Goal: Task Accomplishment & Management: Manage account settings

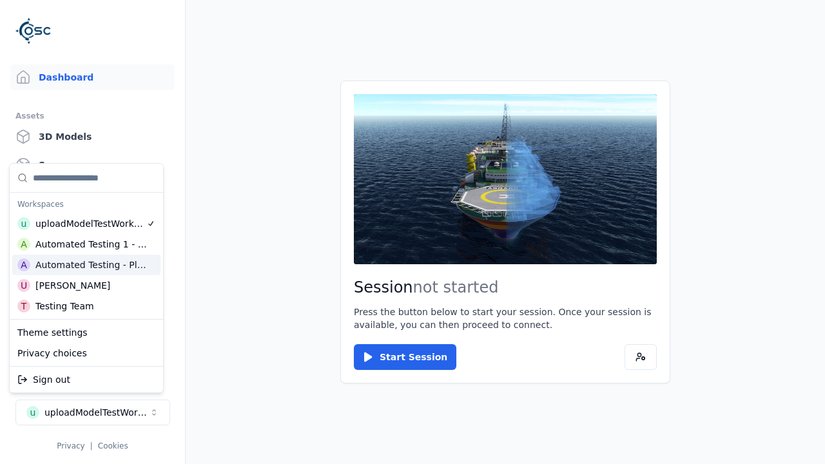
click at [86, 265] on div "Automated Testing - Playwright" at bounding box center [90, 264] width 111 height 13
click at [412, 232] on html "Support Dashboard Assets 3D Models Scenes Datasets Recordings Support Documenta…" at bounding box center [412, 232] width 825 height 464
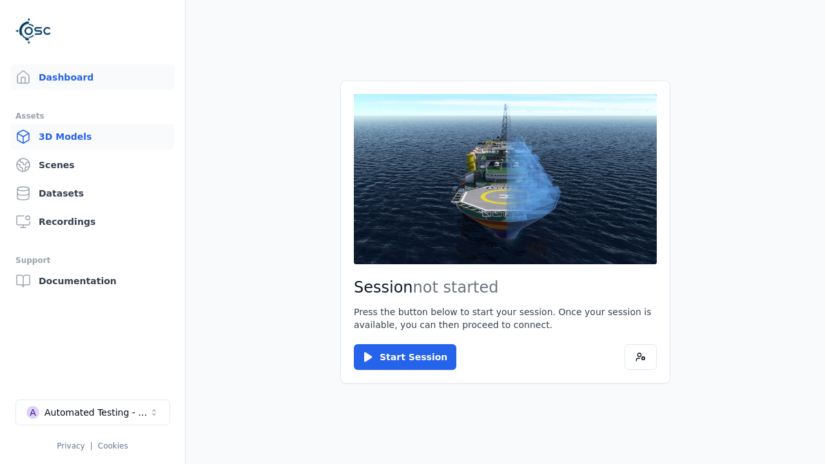
click at [92, 137] on link "3D Models" at bounding box center [92, 137] width 164 height 26
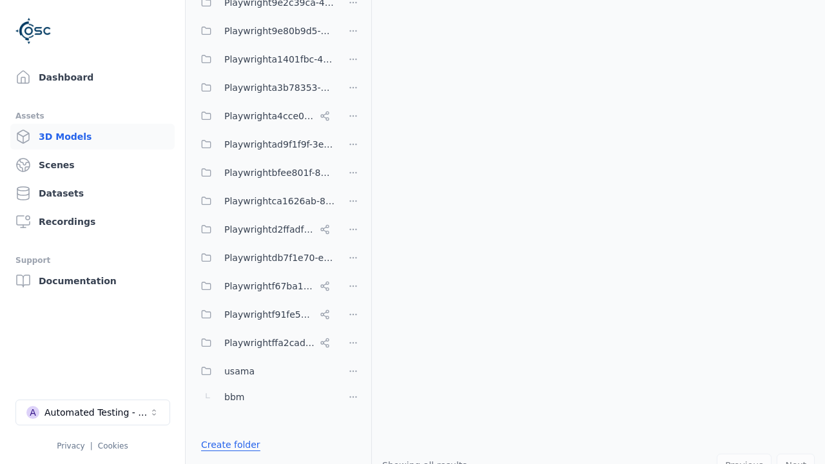
click at [227, 445] on link "Create folder" at bounding box center [230, 444] width 59 height 13
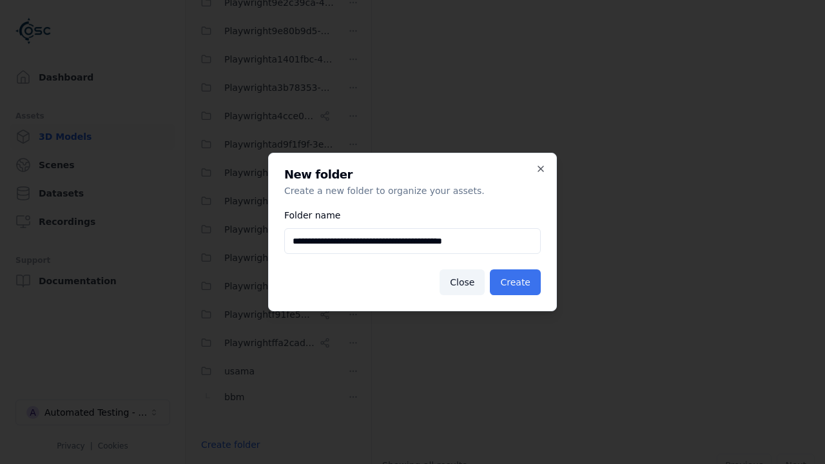
type input "**********"
click at [517, 282] on button "Create" at bounding box center [515, 282] width 51 height 26
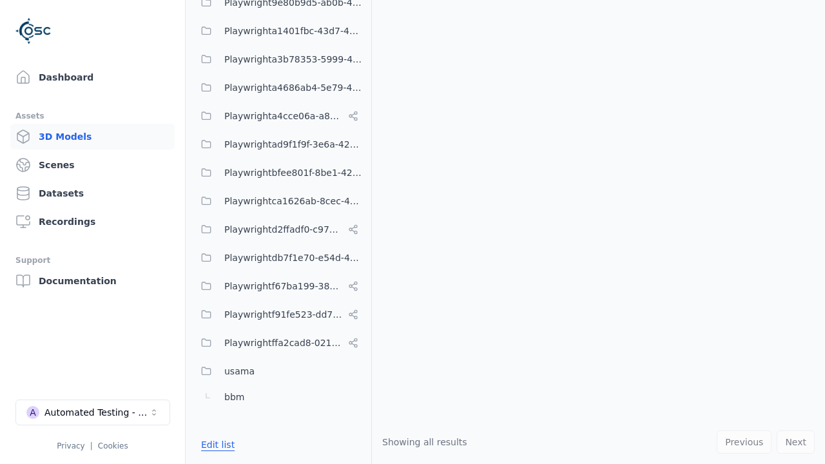
click at [215, 445] on button "Edit list" at bounding box center [217, 444] width 49 height 23
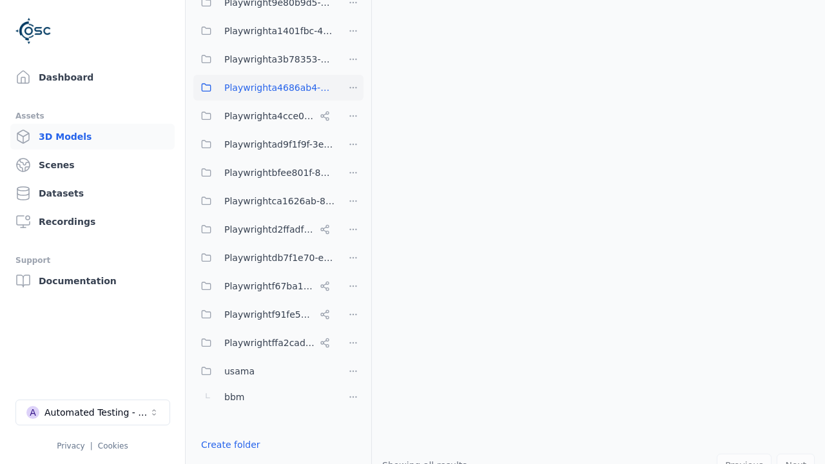
click at [353, 88] on html "Support Dashboard Assets 3D Models Scenes Datasets Recordings Support Documenta…" at bounding box center [412, 232] width 825 height 464
click at [353, 135] on div "Rename" at bounding box center [357, 134] width 86 height 21
